Goal: Information Seeking & Learning: Check status

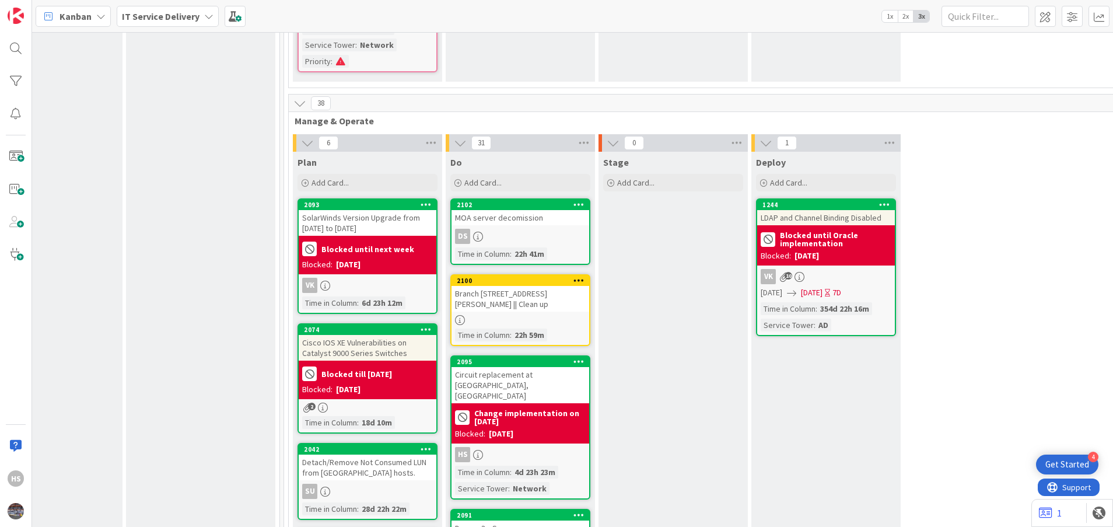
scroll to position [529, 526]
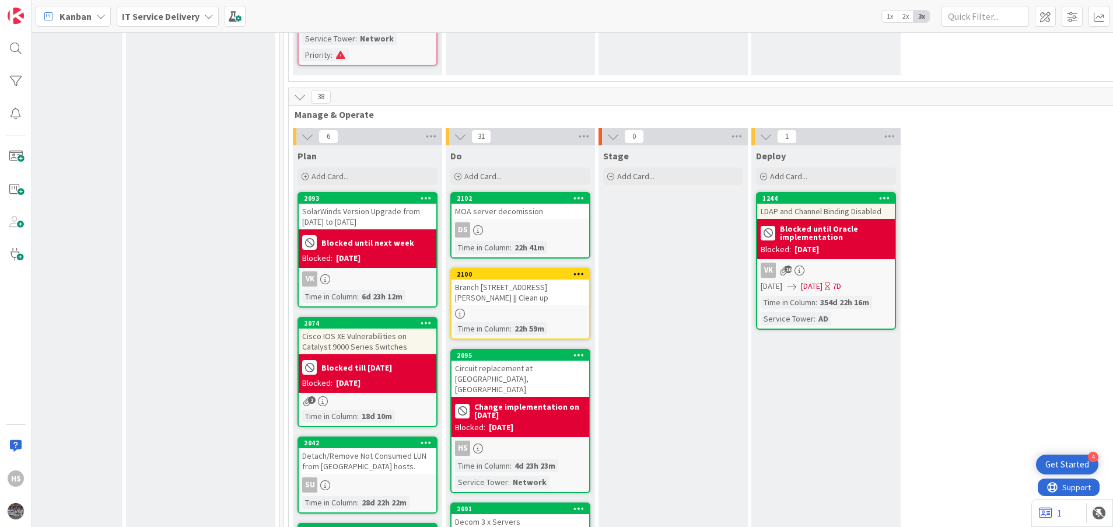
click at [526, 279] on div "Branch [STREET_ADDRESS][PERSON_NAME] || Clean up" at bounding box center [521, 292] width 138 height 26
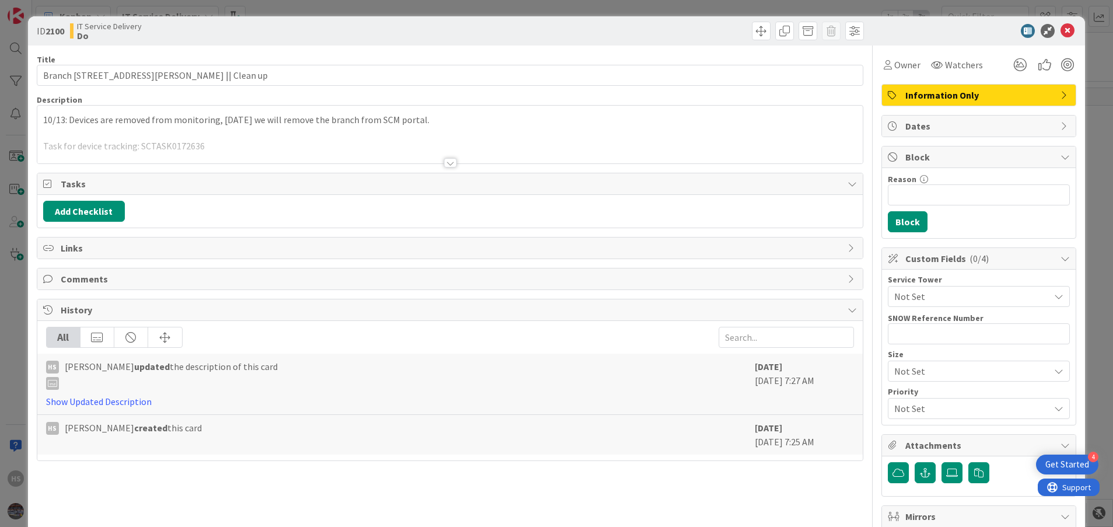
click at [41, 115] on div "10/13: Devices are removed from monitoring, [DATE] we will remove the branch fr…" at bounding box center [450, 135] width 826 height 58
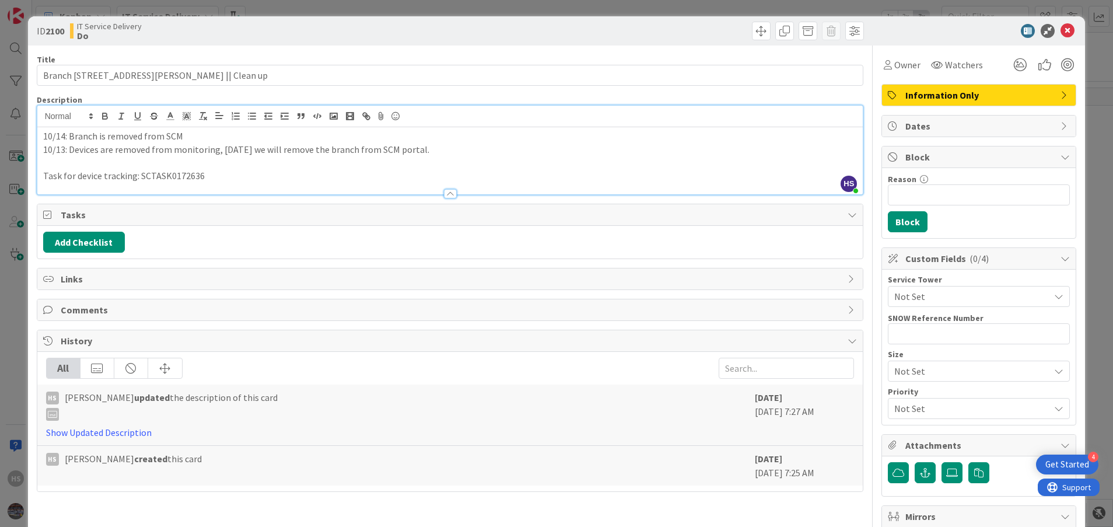
click at [191, 139] on p "10/14: Branch is removed from SCM" at bounding box center [450, 136] width 814 height 13
drag, startPoint x: 209, startPoint y: 137, endPoint x: 69, endPoint y: 132, distance: 140.1
click at [69, 132] on p "10/14: Branch is removed from SCM Portal." at bounding box center [450, 136] width 814 height 13
copy p "Branch is removed from SCM Portal."
click at [1061, 33] on icon at bounding box center [1068, 31] width 14 height 14
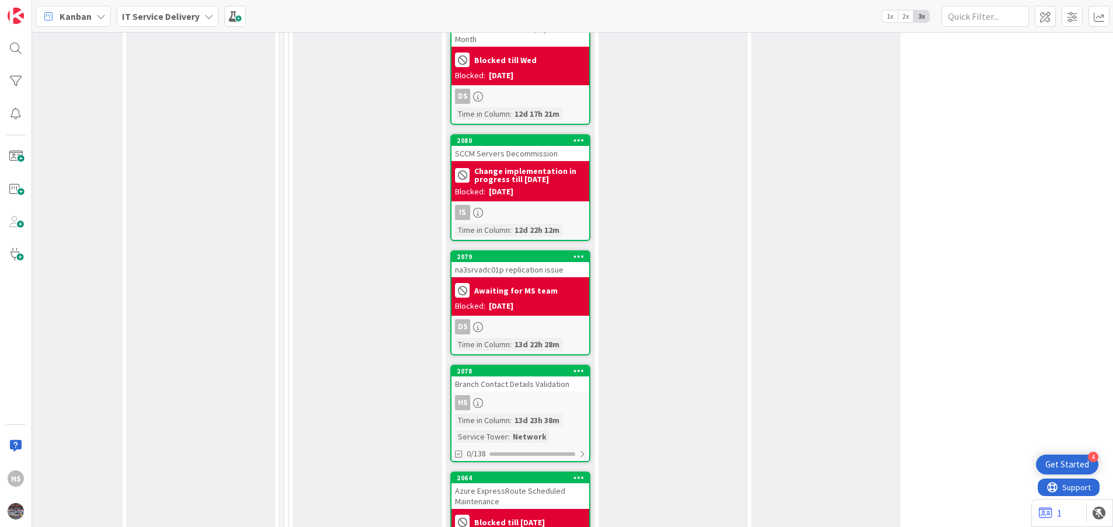
scroll to position [1477, 526]
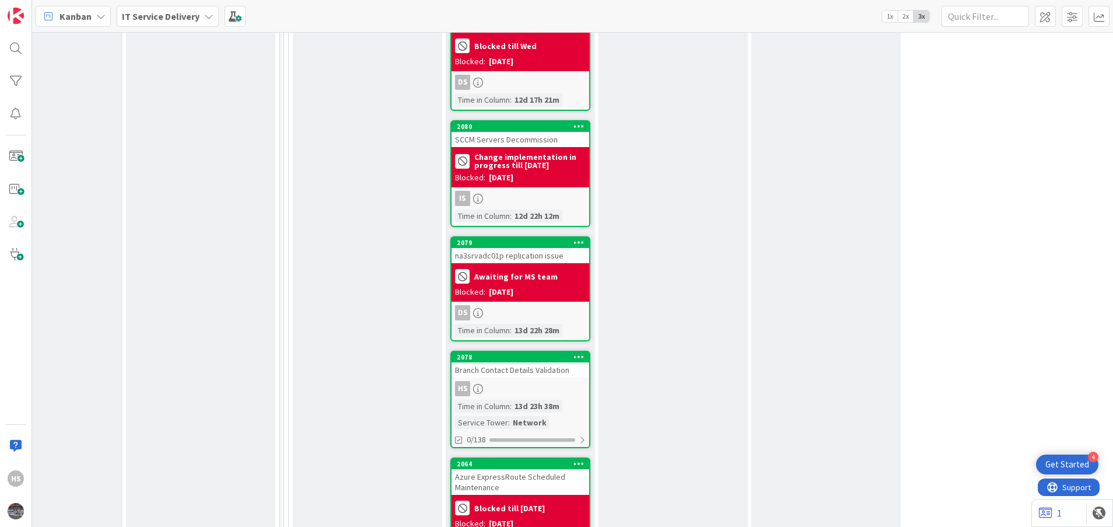
click at [556, 381] on div "HS" at bounding box center [521, 388] width 138 height 15
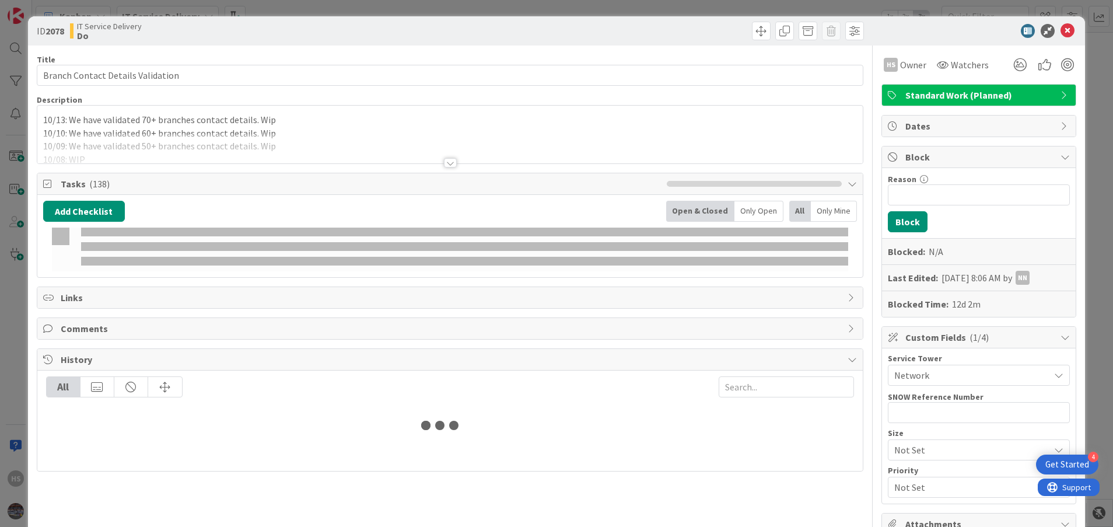
click at [45, 124] on p "10/13: We have validated 70+ branches contact details. Wip" at bounding box center [450, 119] width 814 height 13
click at [42, 119] on span at bounding box center [68, 116] width 57 height 14
click at [44, 120] on span at bounding box center [68, 116] width 57 height 14
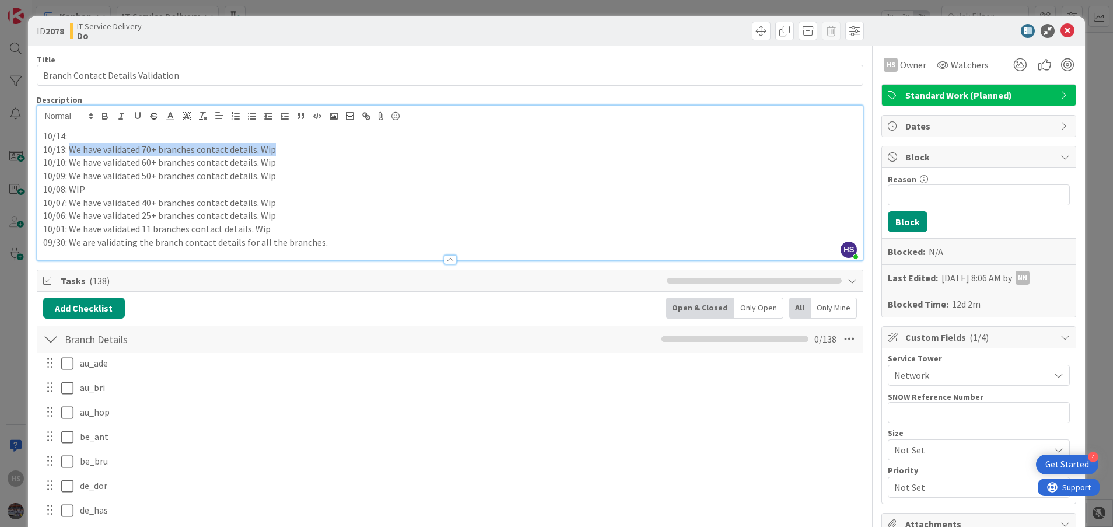
drag, startPoint x: 97, startPoint y: 146, endPoint x: 269, endPoint y: 151, distance: 172.2
click at [269, 151] on p "10/13: We have validated 70+ branches contact details. Wip" at bounding box center [450, 149] width 814 height 13
copy p "We have validated 70+ branches contact details. Wip"
click at [137, 139] on p "10/14:" at bounding box center [450, 136] width 814 height 13
click at [145, 136] on p "10/14: We have validated 70+ branches contact details. Wip" at bounding box center [450, 136] width 814 height 13
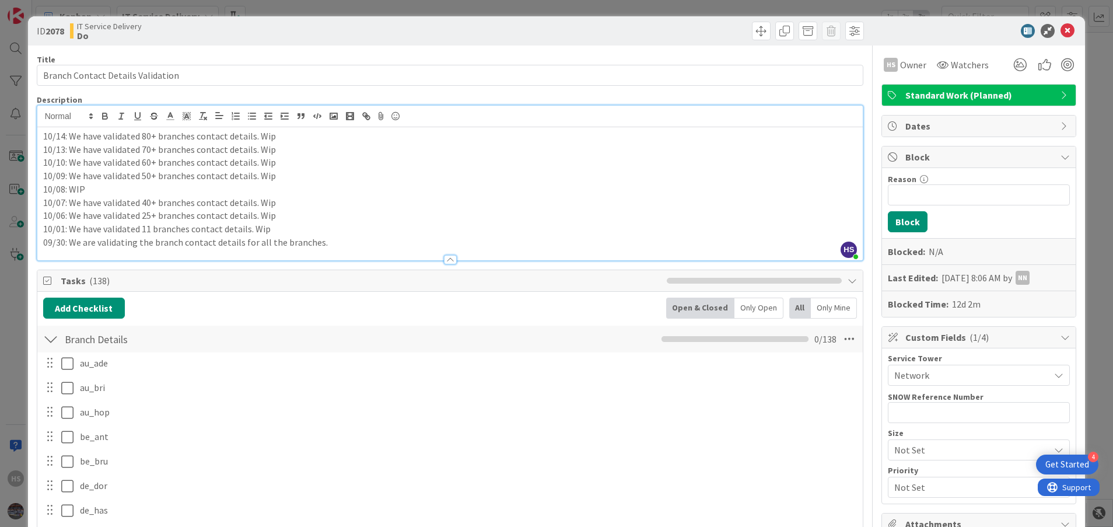
click at [246, 170] on p "10/09: We have validated 50+ branches contact details. Wip" at bounding box center [450, 175] width 814 height 13
click at [1061, 36] on icon at bounding box center [1068, 31] width 14 height 14
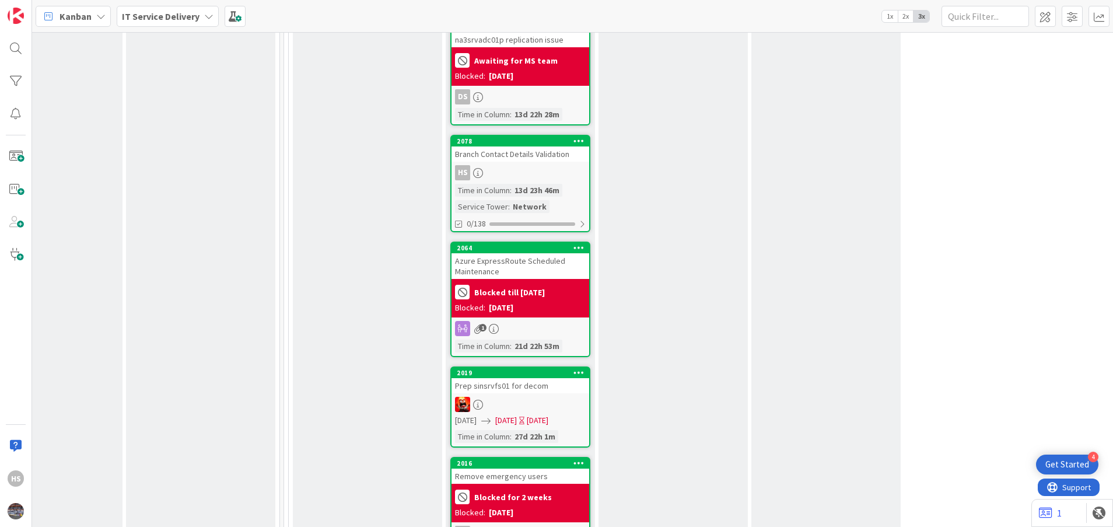
scroll to position [0, 526]
